Goal: Go to known website: Go to known website

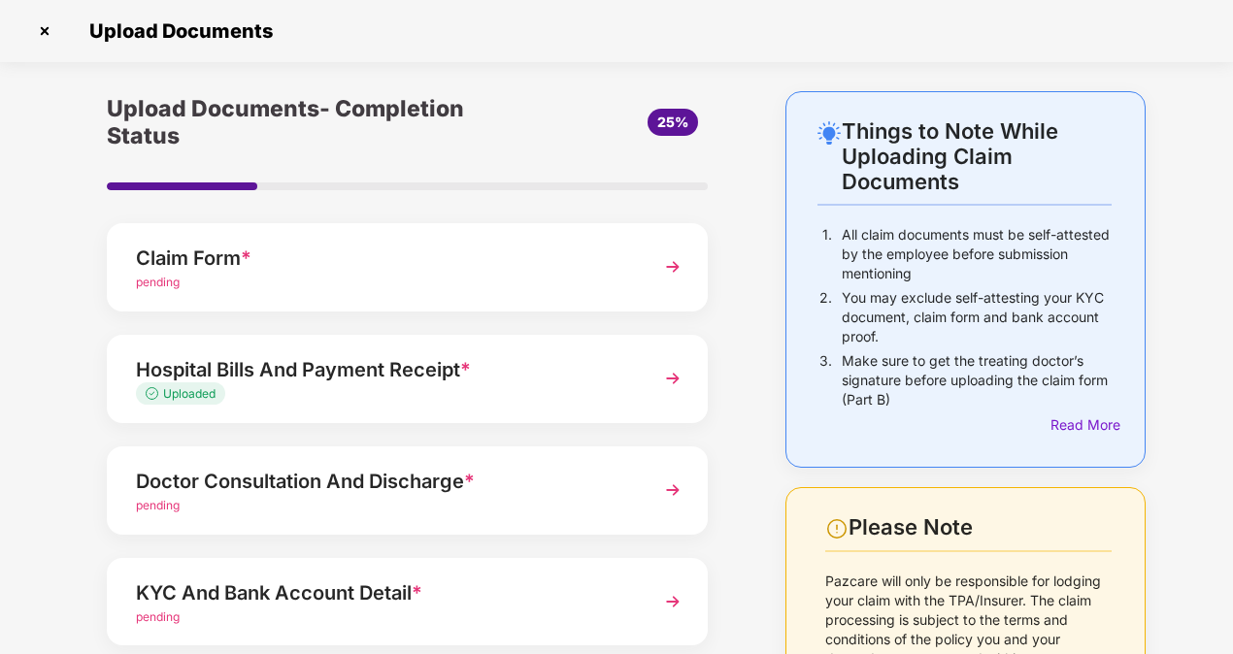
click at [46, 29] on img at bounding box center [44, 31] width 31 height 31
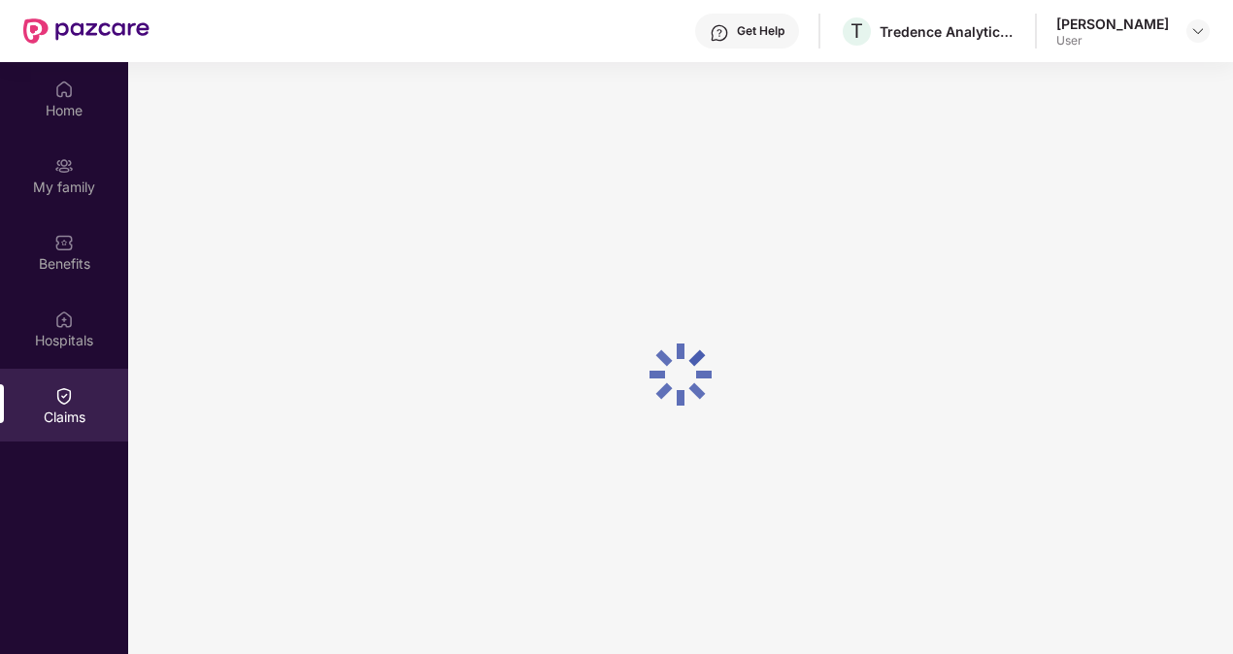
scroll to position [109, 0]
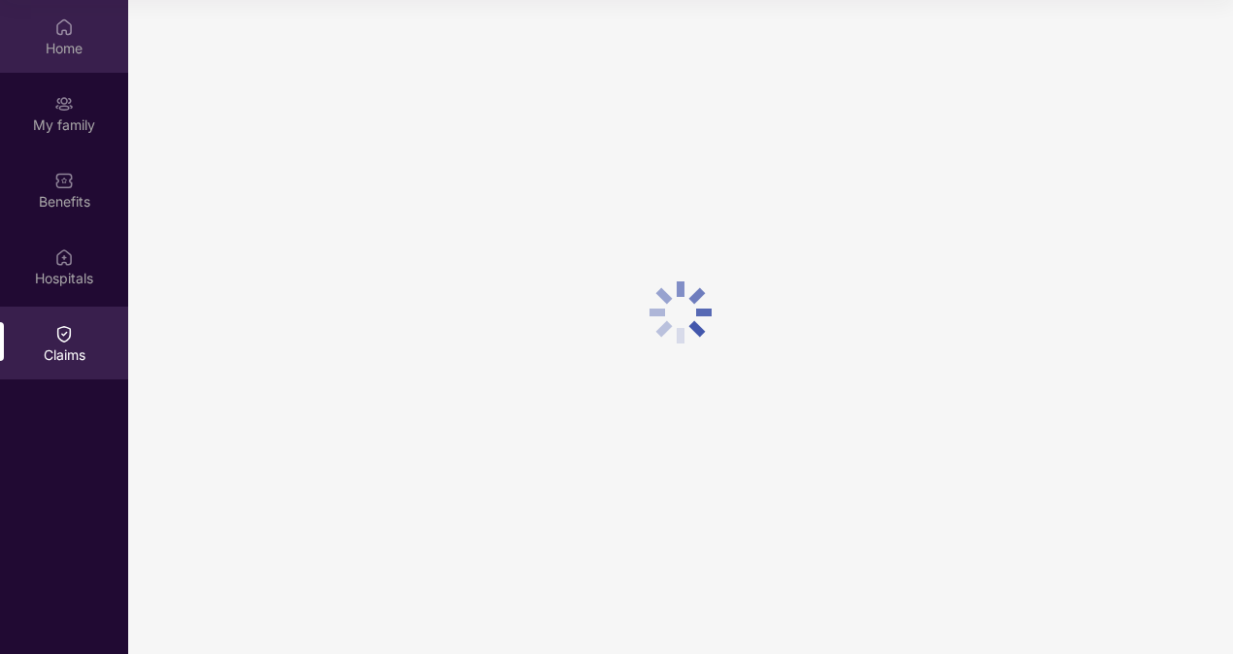
click at [50, 41] on div "Home" at bounding box center [64, 48] width 128 height 19
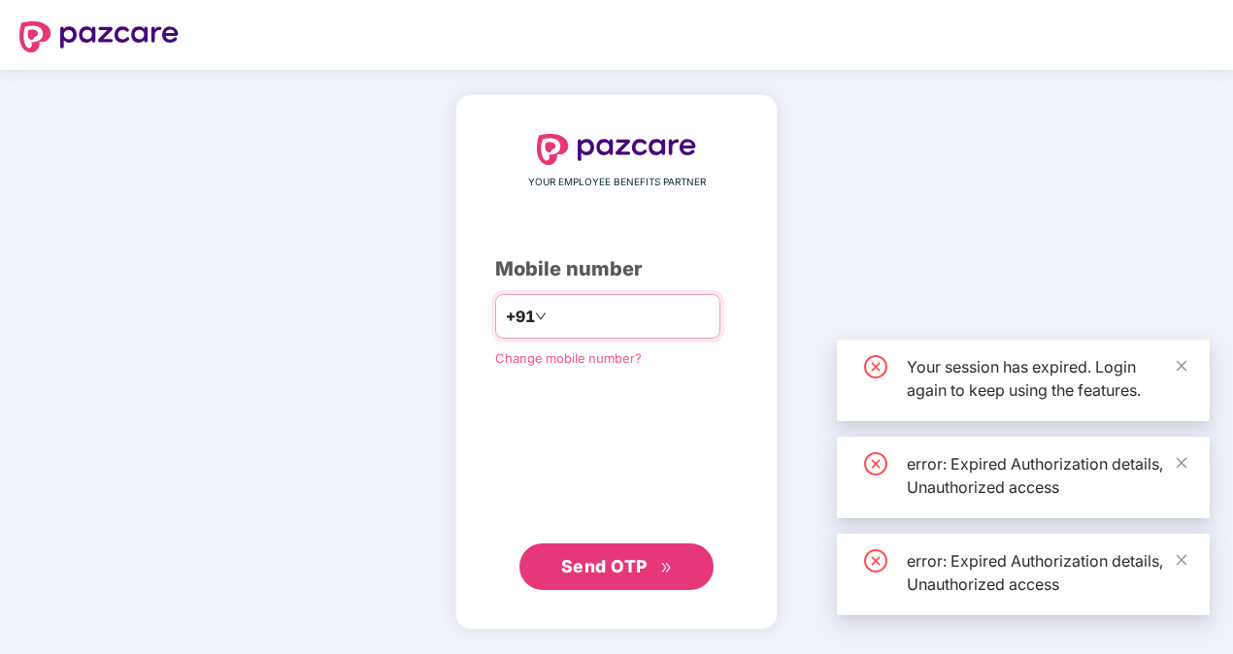
click at [557, 311] on input "number" at bounding box center [629, 316] width 159 height 31
